Goal: Find specific page/section: Find specific page/section

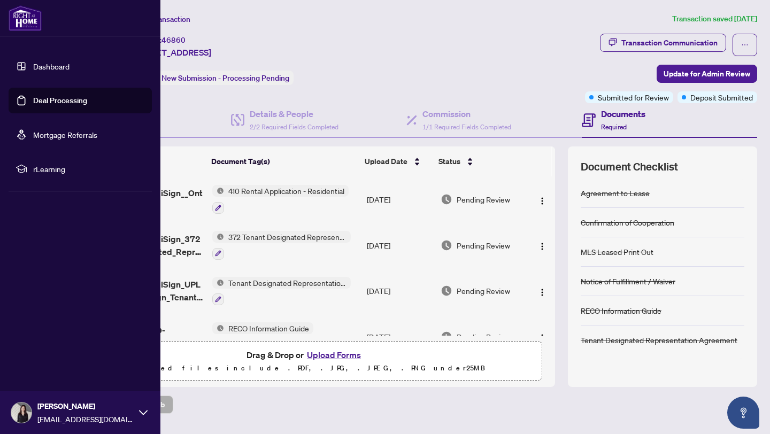
click at [33, 105] on link "Deal Processing" at bounding box center [60, 101] width 54 height 10
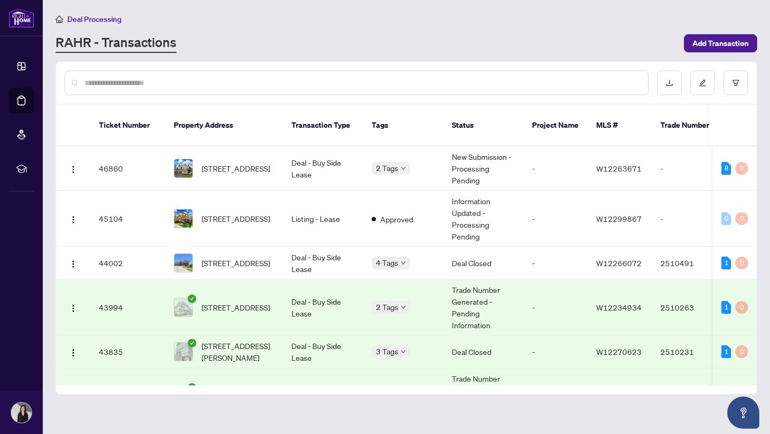
click at [346, 293] on td "Deal - Buy Side Lease" at bounding box center [323, 308] width 80 height 56
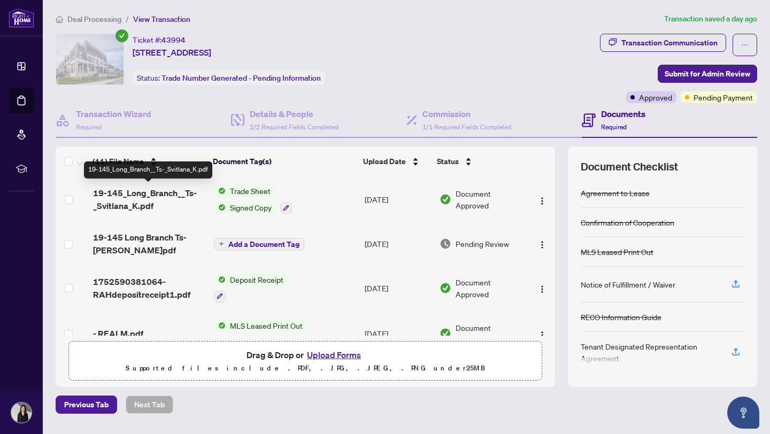
click at [113, 194] on span "19-145_Long_Branch__Ts-_Svitlana_K.pdf" at bounding box center [149, 200] width 112 height 26
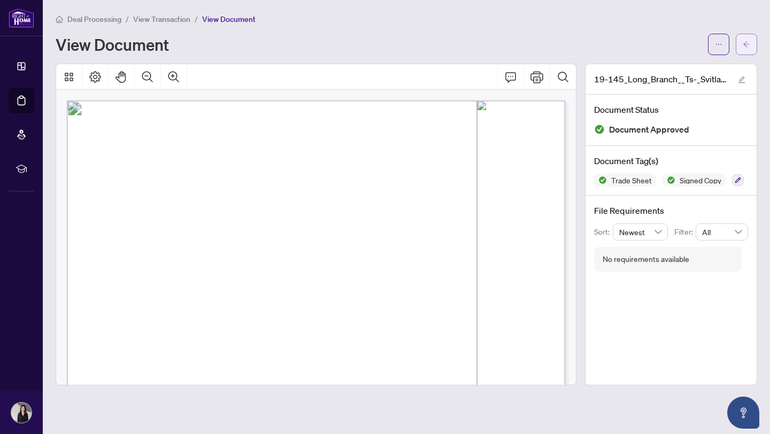
click at [747, 46] on icon "arrow-left" at bounding box center [746, 44] width 7 height 7
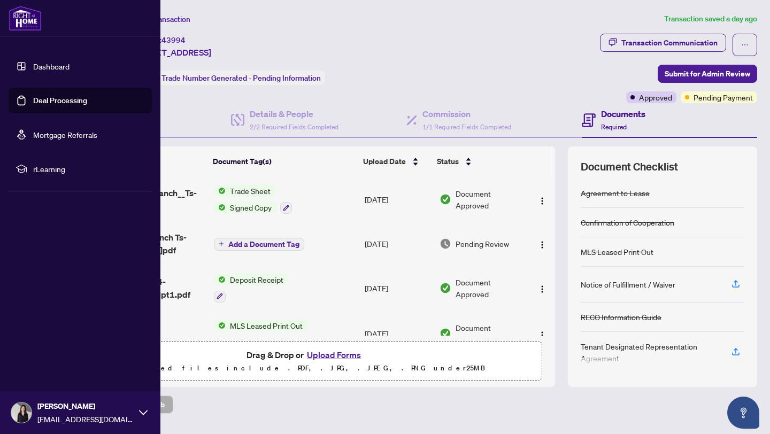
click at [33, 61] on link "Dashboard" at bounding box center [51, 66] width 36 height 10
